Goal: Task Accomplishment & Management: Manage account settings

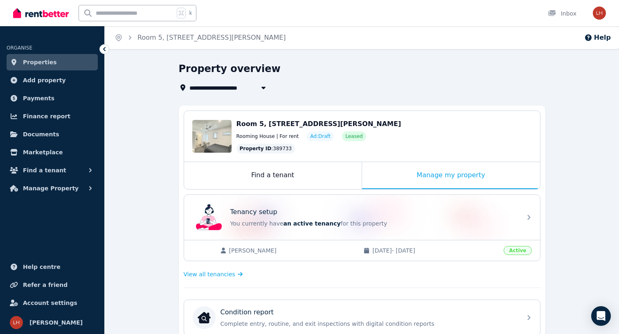
click at [59, 61] on link "Properties" at bounding box center [52, 62] width 91 height 16
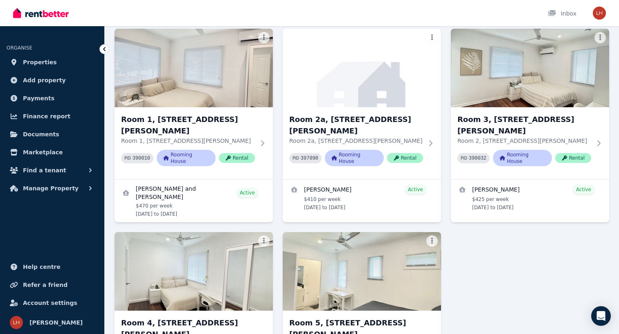
scroll to position [68, 0]
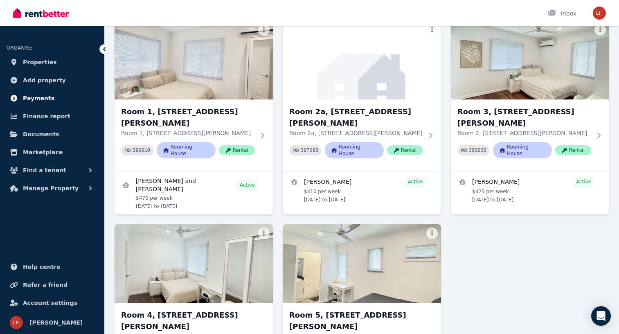
click at [31, 104] on link "Payments" at bounding box center [52, 98] width 91 height 16
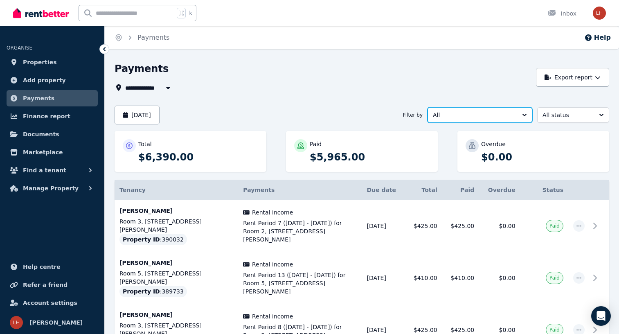
click at [488, 119] on span "All" at bounding box center [474, 115] width 83 height 8
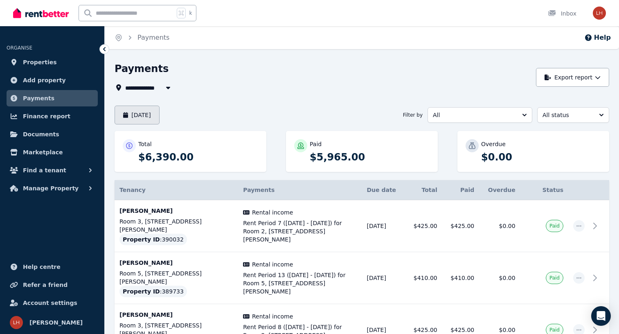
click at [160, 110] on button "August 2025" at bounding box center [137, 115] width 45 height 19
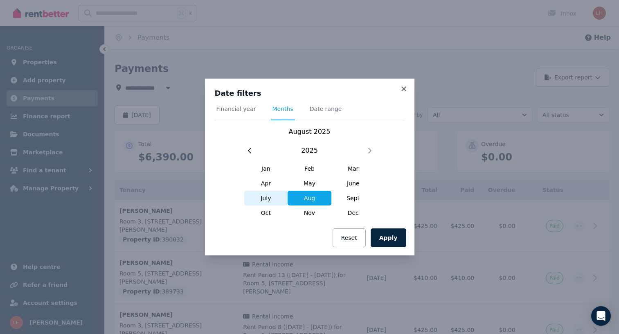
click at [267, 201] on span "July" at bounding box center [266, 198] width 44 height 15
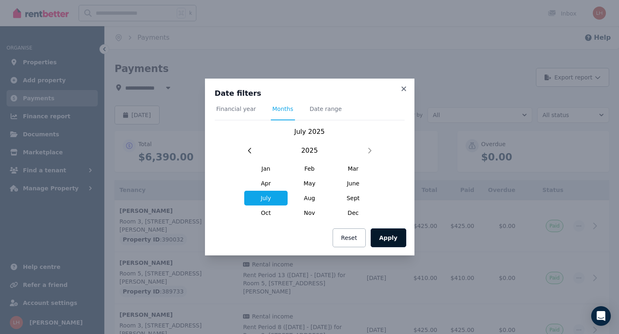
click at [401, 235] on button "Apply" at bounding box center [389, 237] width 36 height 19
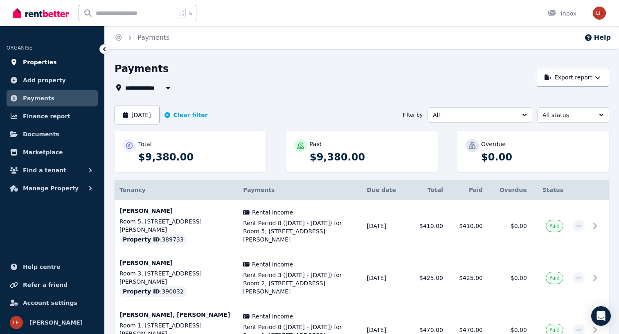
click at [35, 66] on span "Properties" at bounding box center [40, 62] width 34 height 10
